Goal: Task Accomplishment & Management: Use online tool/utility

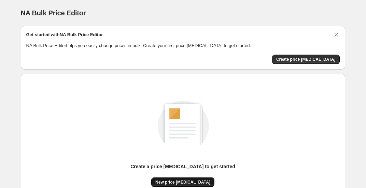
click at [185, 183] on span "New price [MEDICAL_DATA]" at bounding box center [182, 182] width 55 height 5
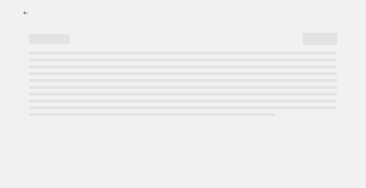
select select "percentage"
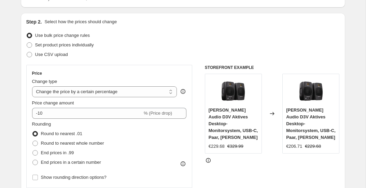
scroll to position [66, 0]
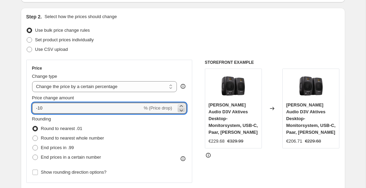
click at [182, 112] on icon at bounding box center [181, 110] width 7 height 7
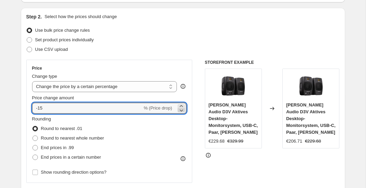
click at [182, 112] on icon at bounding box center [181, 110] width 7 height 7
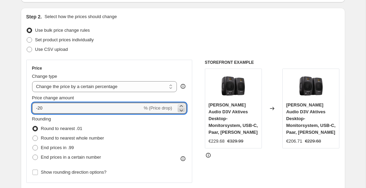
click at [182, 112] on icon at bounding box center [181, 110] width 7 height 7
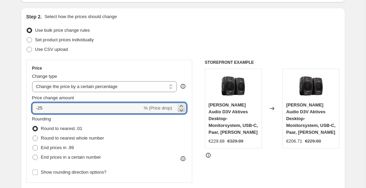
click at [182, 112] on icon at bounding box center [181, 110] width 7 height 7
type input "-28"
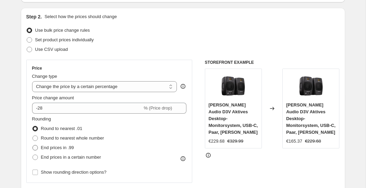
click at [60, 150] on span "End prices in .99" at bounding box center [57, 147] width 33 height 5
click at [33, 145] on input "End prices in .99" at bounding box center [32, 145] width 0 height 0
radio input "true"
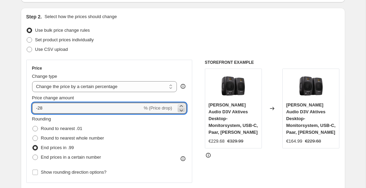
click at [181, 111] on icon at bounding box center [181, 110] width 7 height 7
click at [181, 110] on icon at bounding box center [181, 110] width 7 height 7
type input "-30"
click at [206, 158] on div "STOREFRONT EXAMPLE [PERSON_NAME] Audio D3V Aktives Desktop-Monitorsystem, USB-C…" at bounding box center [272, 143] width 135 height 167
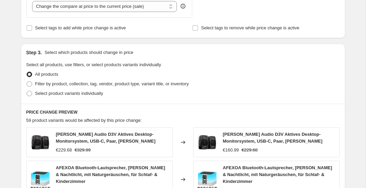
scroll to position [279, 0]
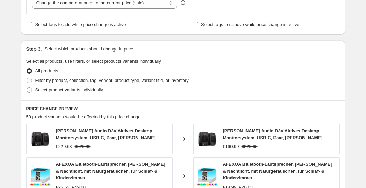
click at [85, 80] on span "Filter by product, collection, tag, vendor, product type, variant title, or inv…" at bounding box center [112, 80] width 154 height 5
click at [27, 78] on input "Filter by product, collection, tag, vendor, product type, variant title, or inv…" at bounding box center [27, 78] width 0 height 0
radio input "true"
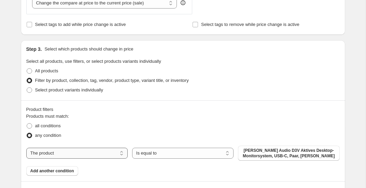
click at [61, 151] on select "The product The product's collection The product's tag The product's vendor The…" at bounding box center [76, 153] width 101 height 11
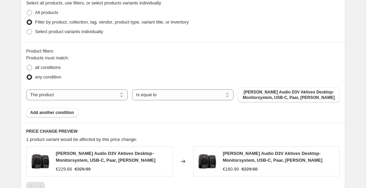
scroll to position [348, 0]
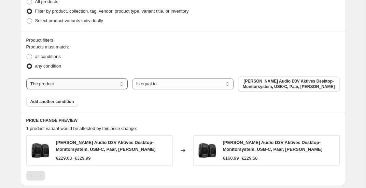
click at [48, 83] on select "The product The product's collection The product's tag The product's vendor The…" at bounding box center [76, 84] width 101 height 11
select select "collection"
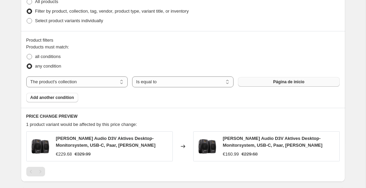
click at [276, 81] on span "Página de inicio" at bounding box center [288, 81] width 31 height 5
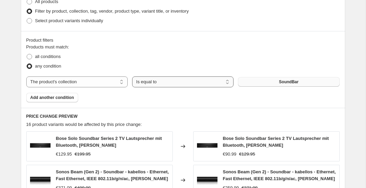
click at [184, 83] on select "Is equal to Is not equal to" at bounding box center [182, 81] width 101 height 11
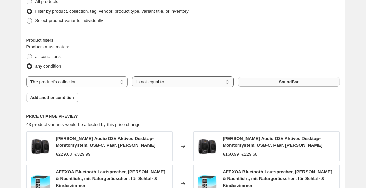
click at [168, 82] on select "Is equal to Is not equal to" at bounding box center [182, 81] width 101 height 11
select select "equal"
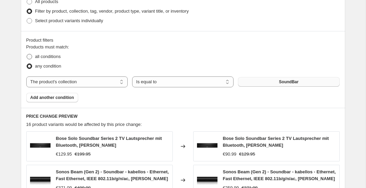
click at [46, 57] on span "all conditions" at bounding box center [48, 56] width 26 height 5
click at [27, 54] on input "all conditions" at bounding box center [27, 54] width 0 height 0
radio input "true"
click at [55, 81] on select "The product The product's collection The product's tag The product's vendor The…" at bounding box center [76, 81] width 101 height 11
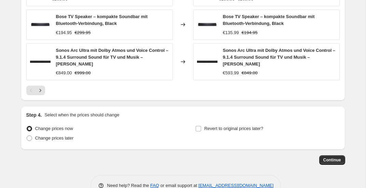
scroll to position [603, 0]
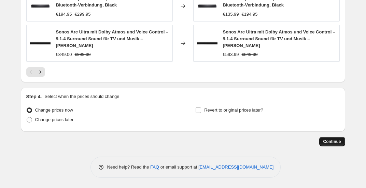
click at [327, 141] on span "Continue" at bounding box center [332, 141] width 18 height 5
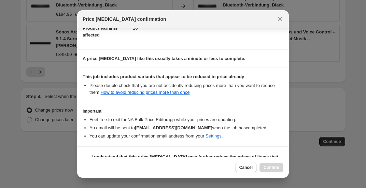
scroll to position [99, 0]
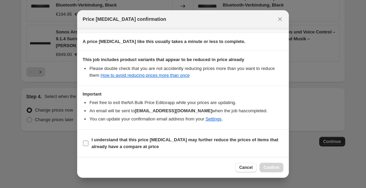
click at [180, 141] on b "I understand that this price [MEDICAL_DATA] may further reduce the prices of it…" at bounding box center [184, 143] width 187 height 12
click at [88, 141] on input "I understand that this price [MEDICAL_DATA] may further reduce the prices of it…" at bounding box center [85, 143] width 5 height 5
checkbox input "true"
click at [271, 169] on span "Confirm" at bounding box center [272, 167] width 16 height 5
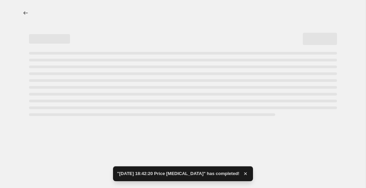
select select "percentage"
select select "collection"
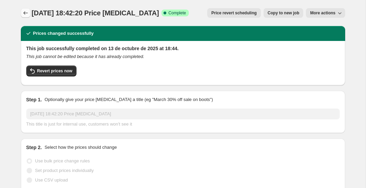
click at [26, 15] on icon "Price change jobs" at bounding box center [25, 13] width 7 height 7
